Goal: Information Seeking & Learning: Learn about a topic

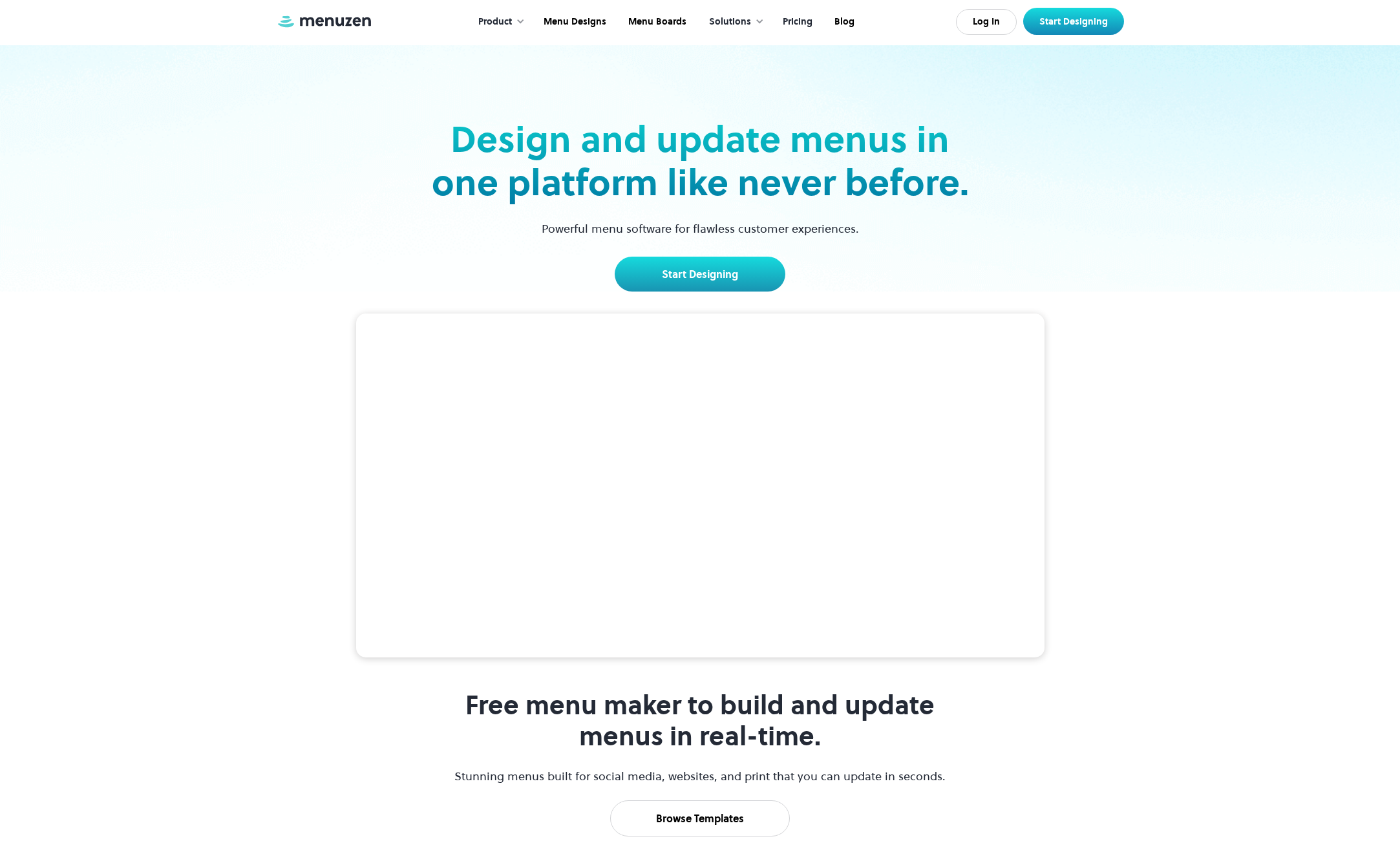
click at [794, 22] on link "Pricing" at bounding box center [795, 21] width 52 height 40
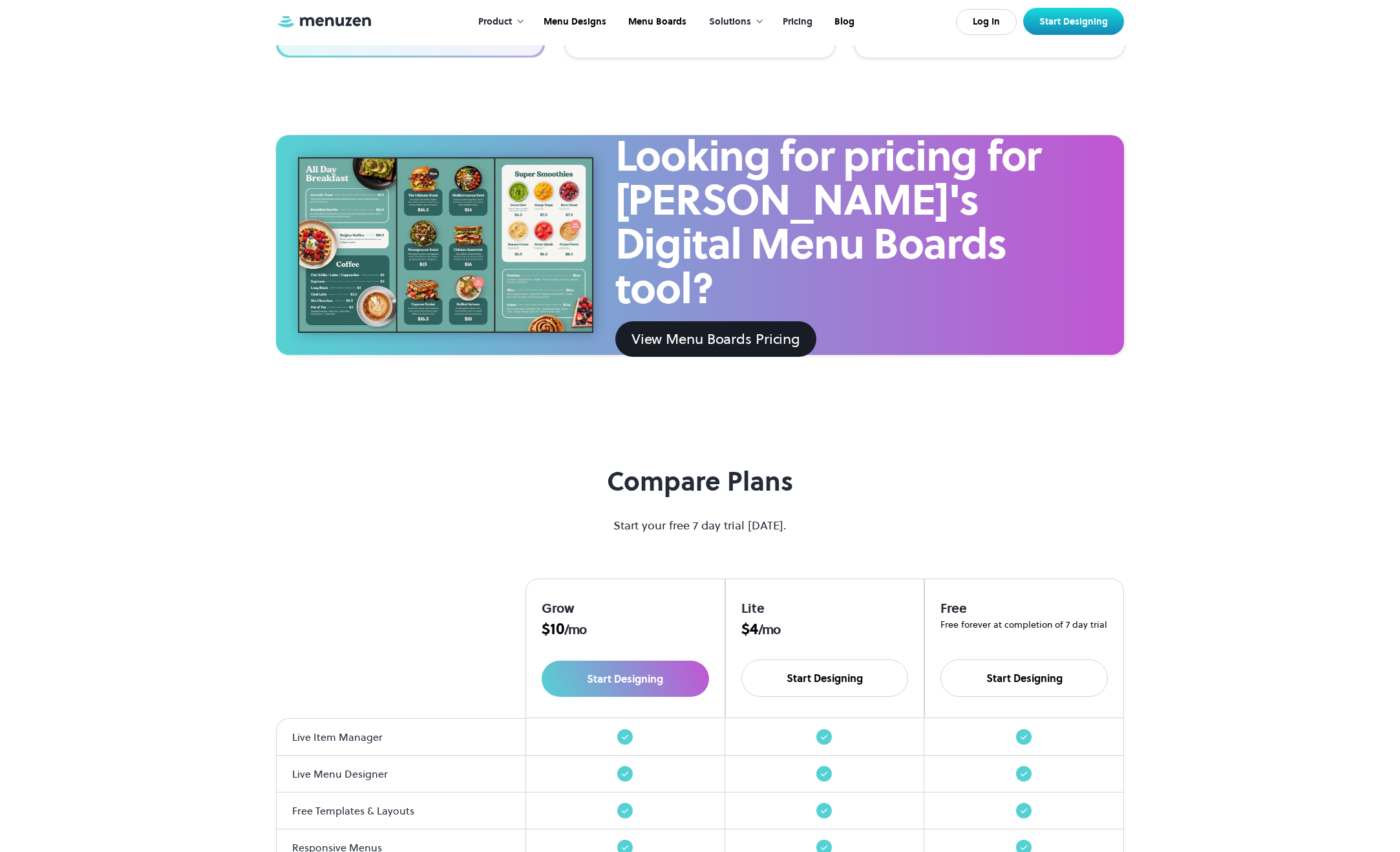
scroll to position [953, 0]
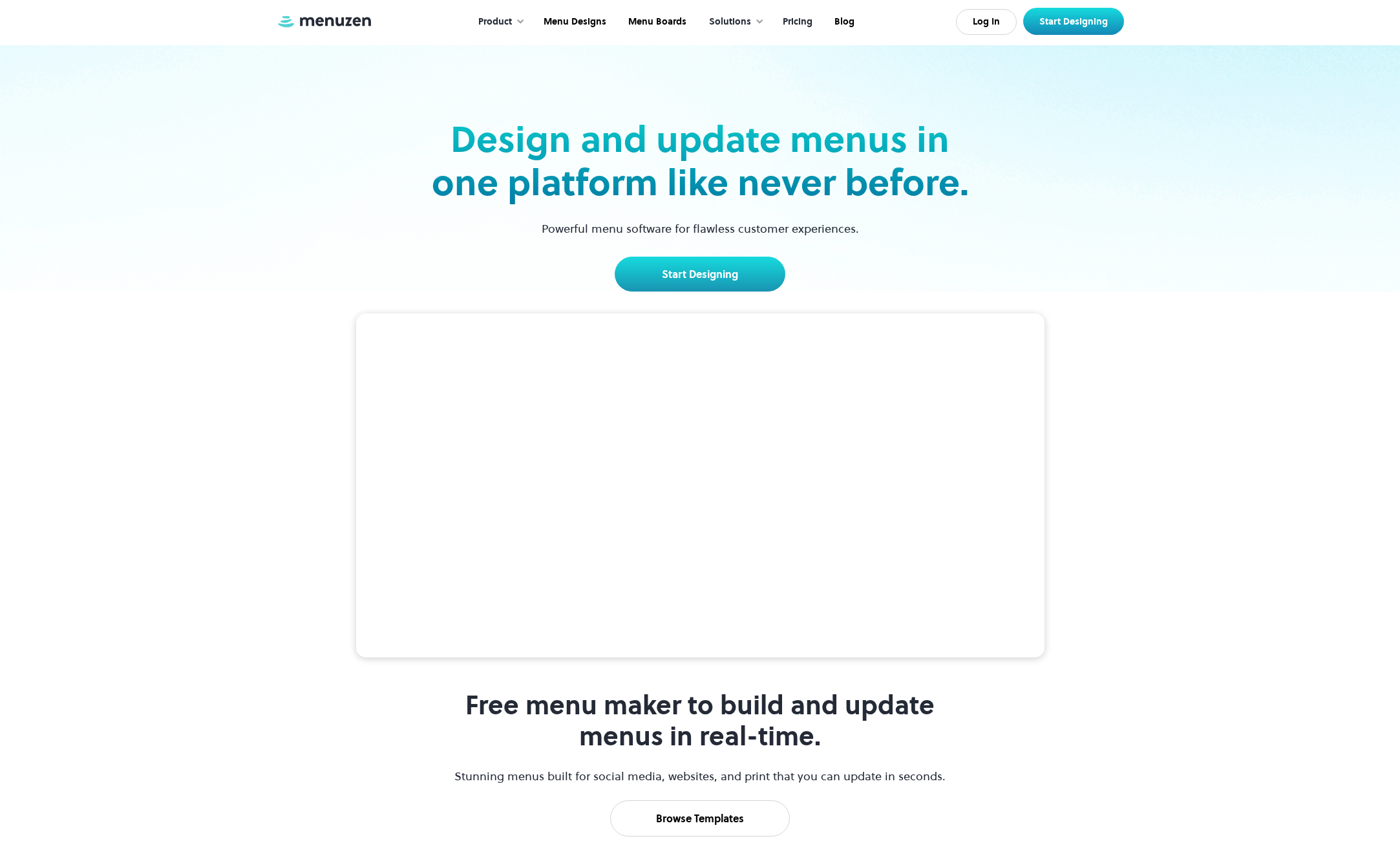
click at [798, 23] on link "Pricing" at bounding box center [795, 21] width 52 height 40
